Goal: Check status: Check status

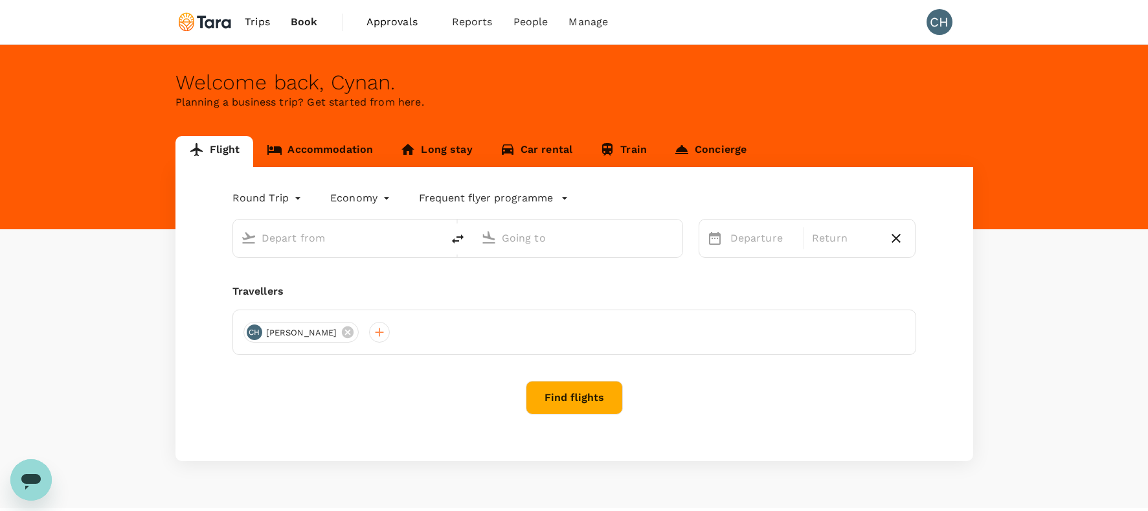
click at [405, 25] on span "Approvals" at bounding box center [398, 22] width 65 height 16
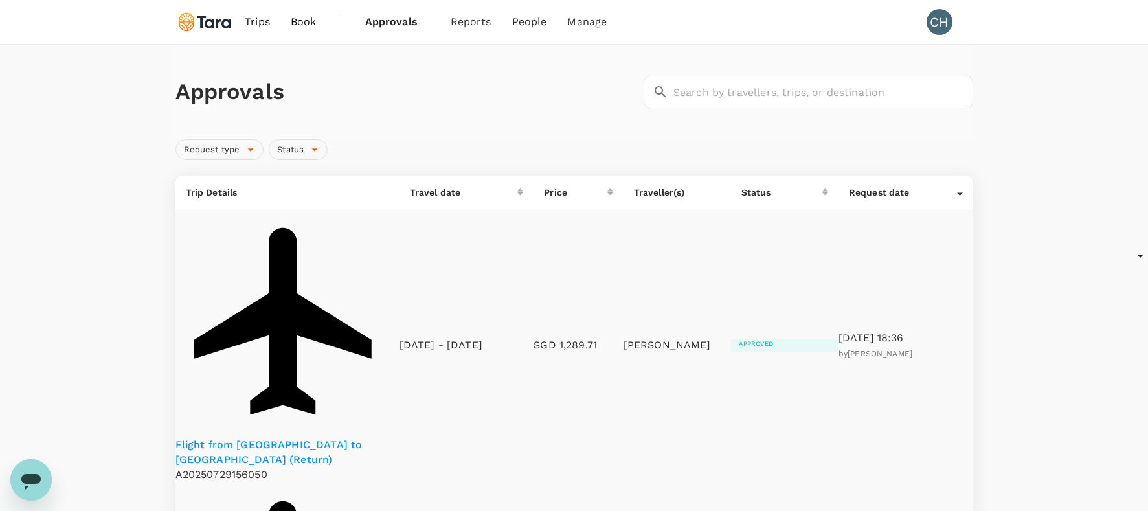
click at [300, 438] on p "Flight from [GEOGRAPHIC_DATA] to [GEOGRAPHIC_DATA] (Return)" at bounding box center [287, 453] width 224 height 30
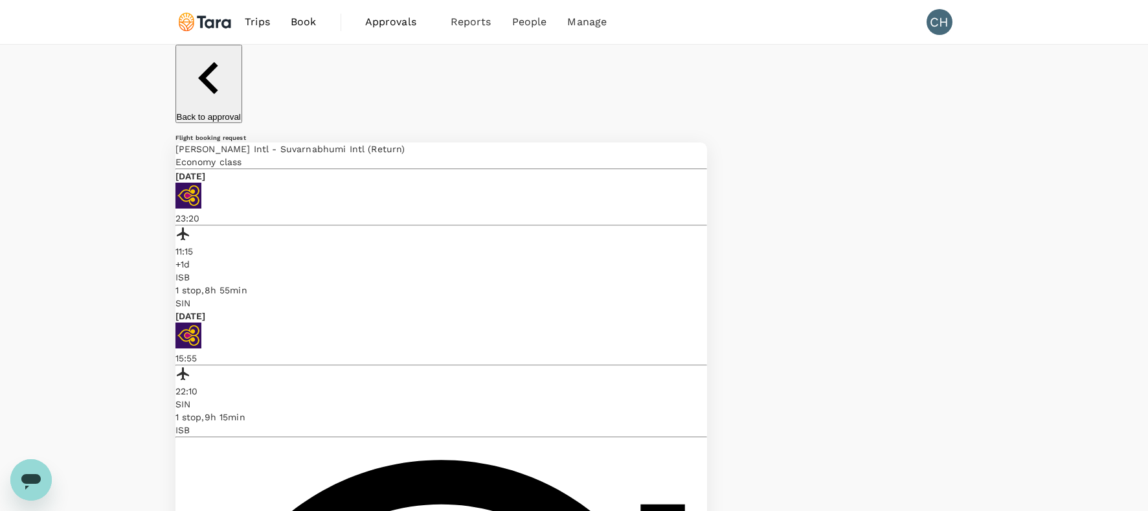
drag, startPoint x: 223, startPoint y: 174, endPoint x: 275, endPoint y: 174, distance: 51.2
click at [275, 174] on p "[DATE]" at bounding box center [441, 176] width 532 height 13
click at [268, 225] on div at bounding box center [441, 235] width 532 height 20
drag, startPoint x: 659, startPoint y: 201, endPoint x: 688, endPoint y: 201, distance: 28.5
click at [688, 245] on p "11:15" at bounding box center [441, 251] width 532 height 13
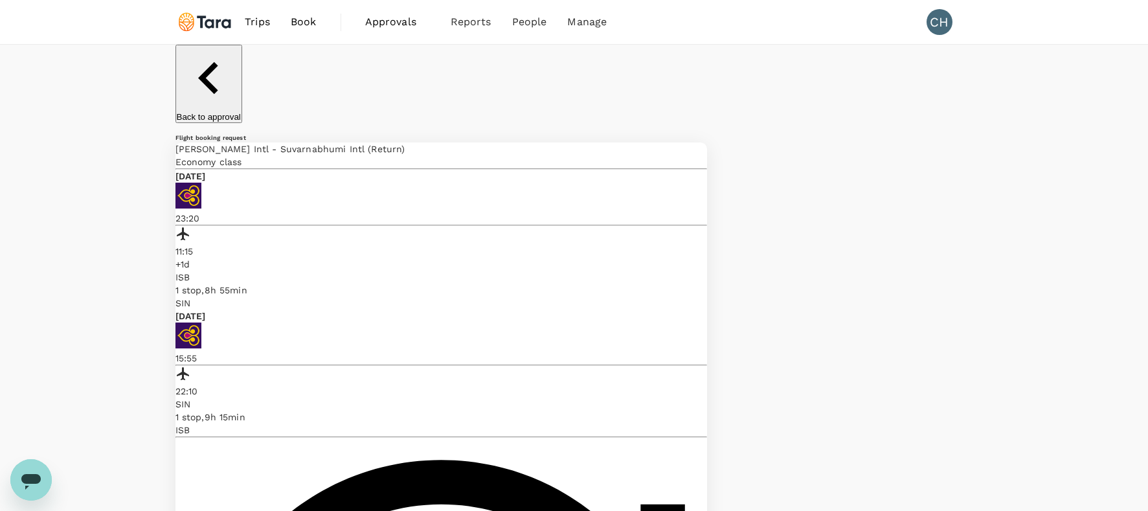
click at [678, 297] on p "SIN" at bounding box center [441, 303] width 532 height 13
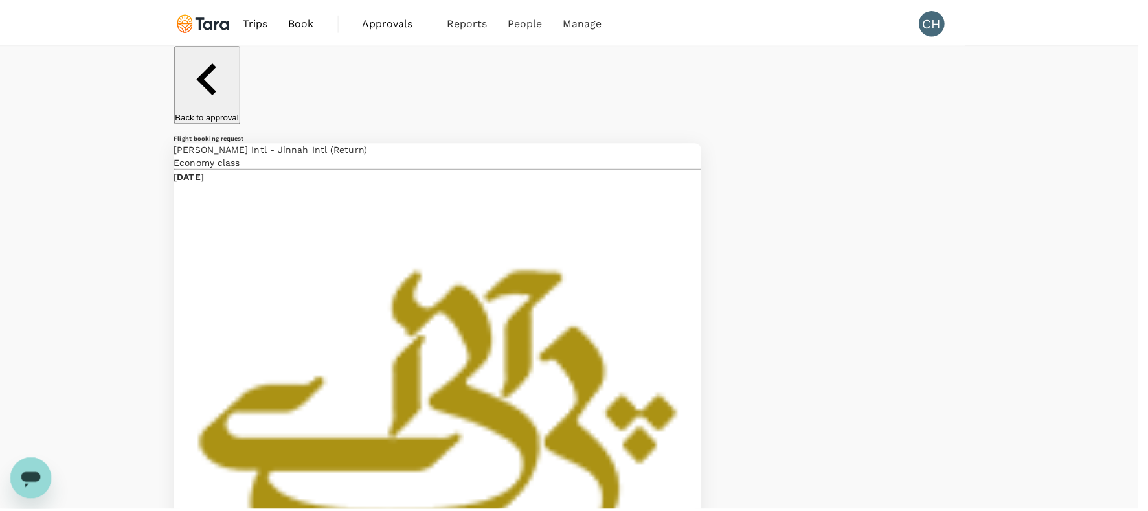
scroll to position [475, 0]
